Goal: Task Accomplishment & Management: Manage account settings

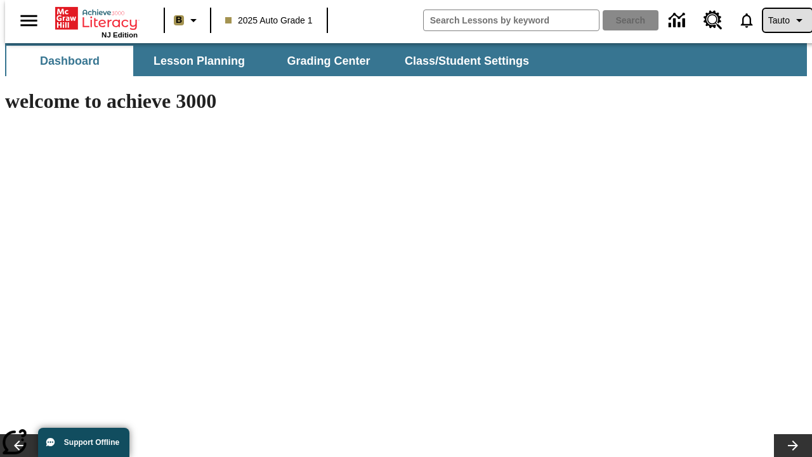
click at [781, 20] on span "Tauto" at bounding box center [779, 20] width 22 height 13
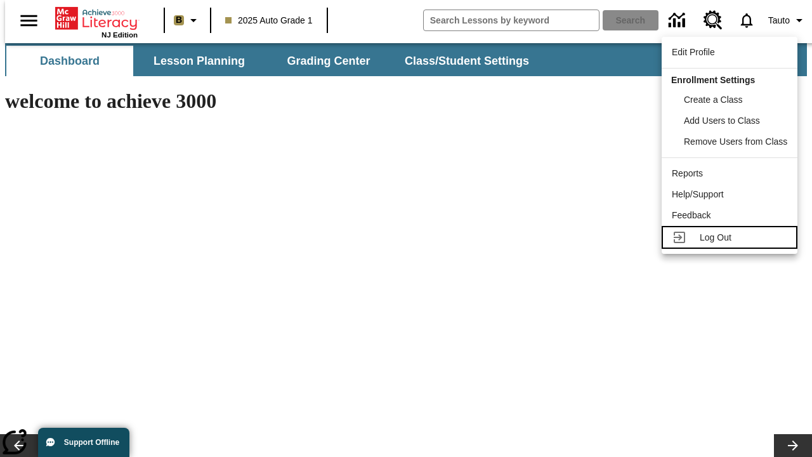
click at [731, 237] on span "Log Out" at bounding box center [715, 237] width 32 height 10
